Goal: Transaction & Acquisition: Purchase product/service

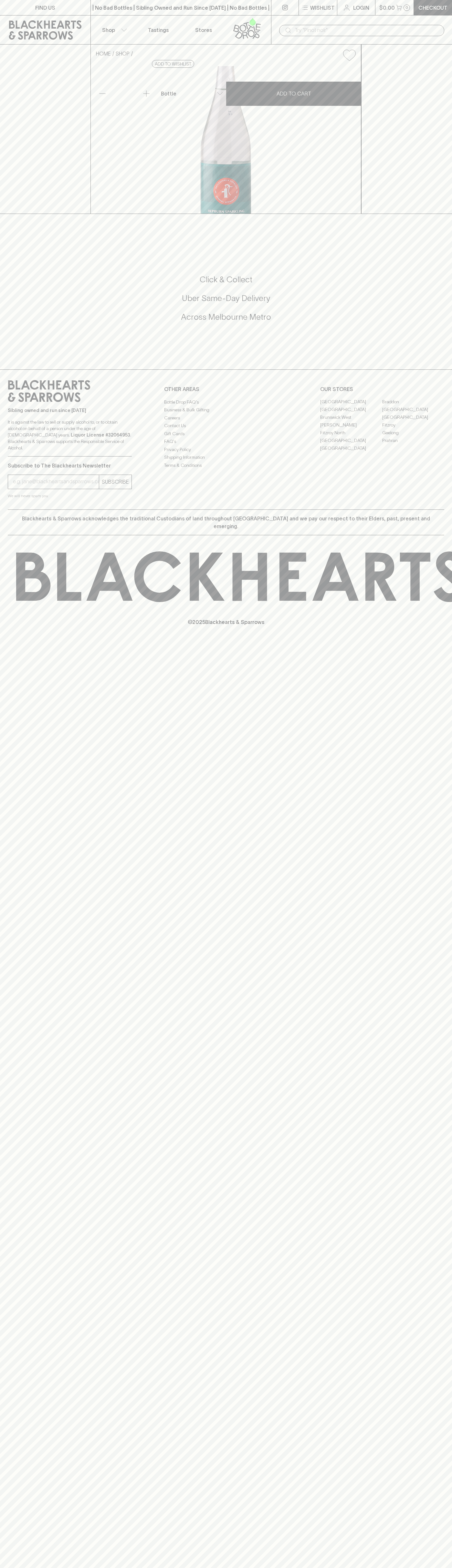
click at [296, 13] on link at bounding box center [285, 7] width 27 height 15
click at [324, 1568] on html "FIND US | No Bad Bottles | Sibling Owned and Run Since 2006 | No Bad Bottles | …" at bounding box center [226, 784] width 452 height 1568
click at [22, 104] on div "HOME SHOP Hepburn Sparkling Mineral Water $4.50 Add to wishlist No Further Disc…" at bounding box center [226, 129] width 452 height 170
